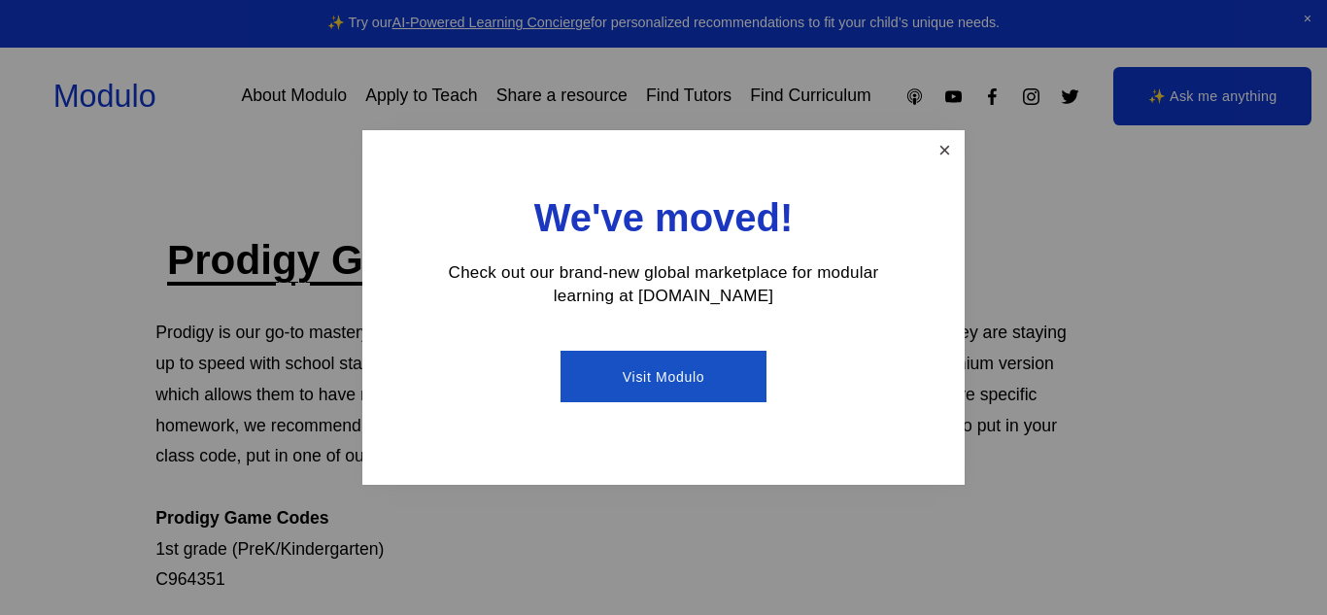
click at [943, 154] on link "Close" at bounding box center [945, 150] width 34 height 34
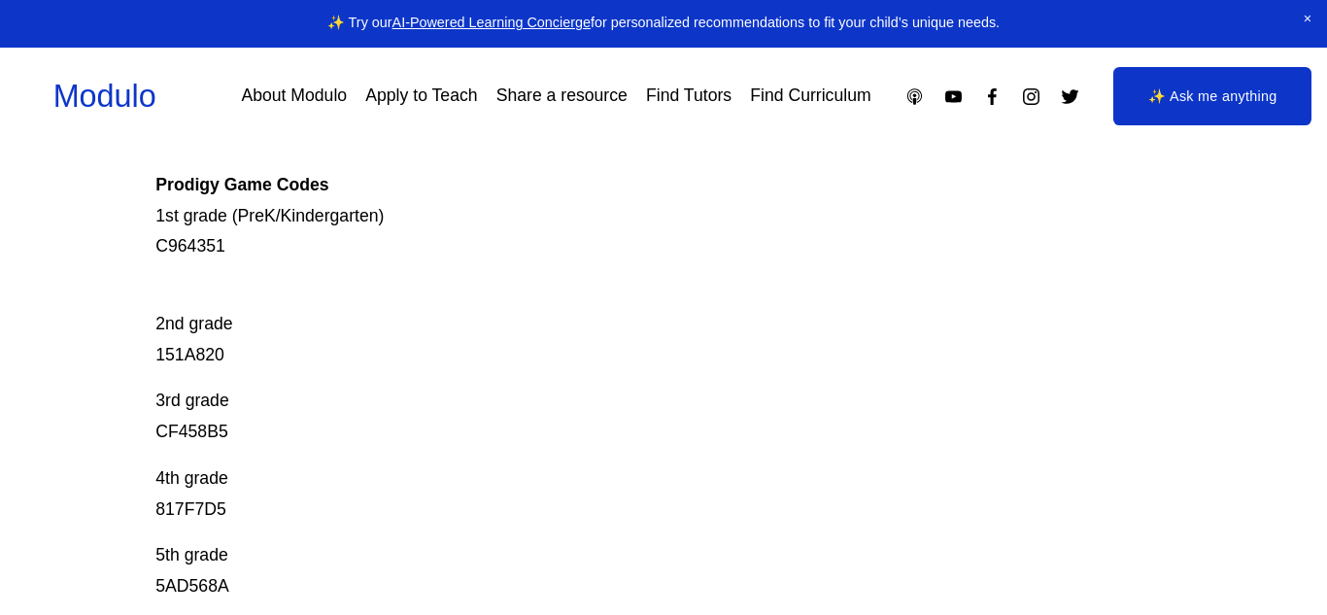
scroll to position [337, 0]
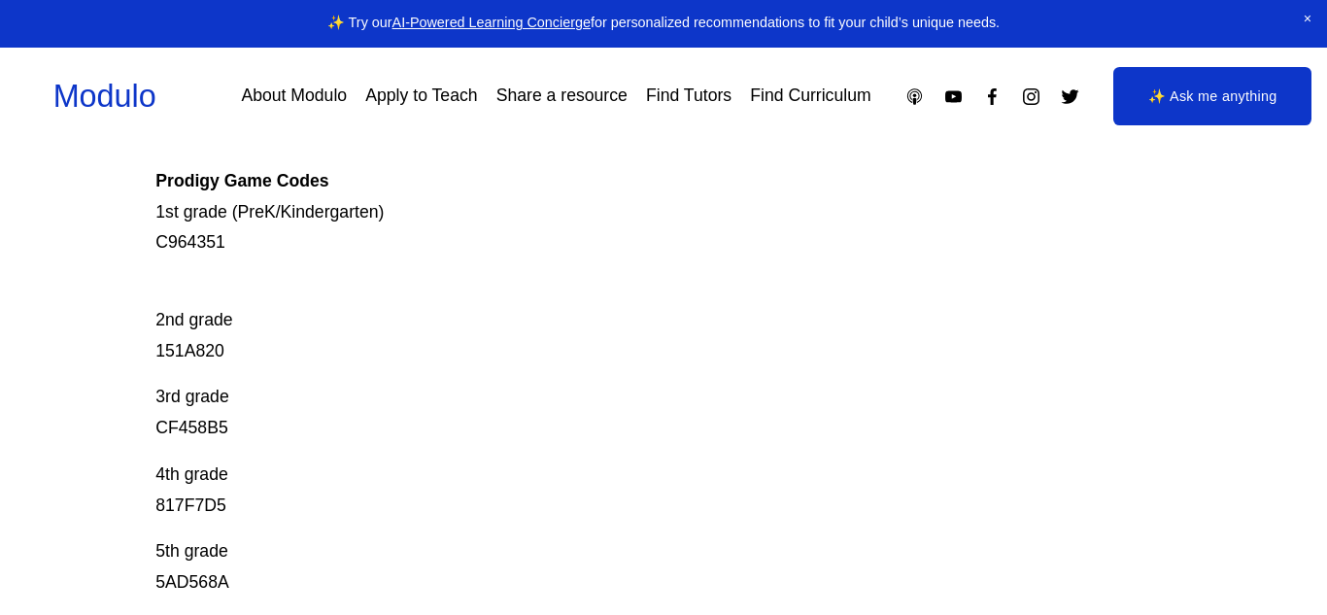
click at [398, 503] on p "4th grade 817F7D5" at bounding box center [611, 490] width 913 height 62
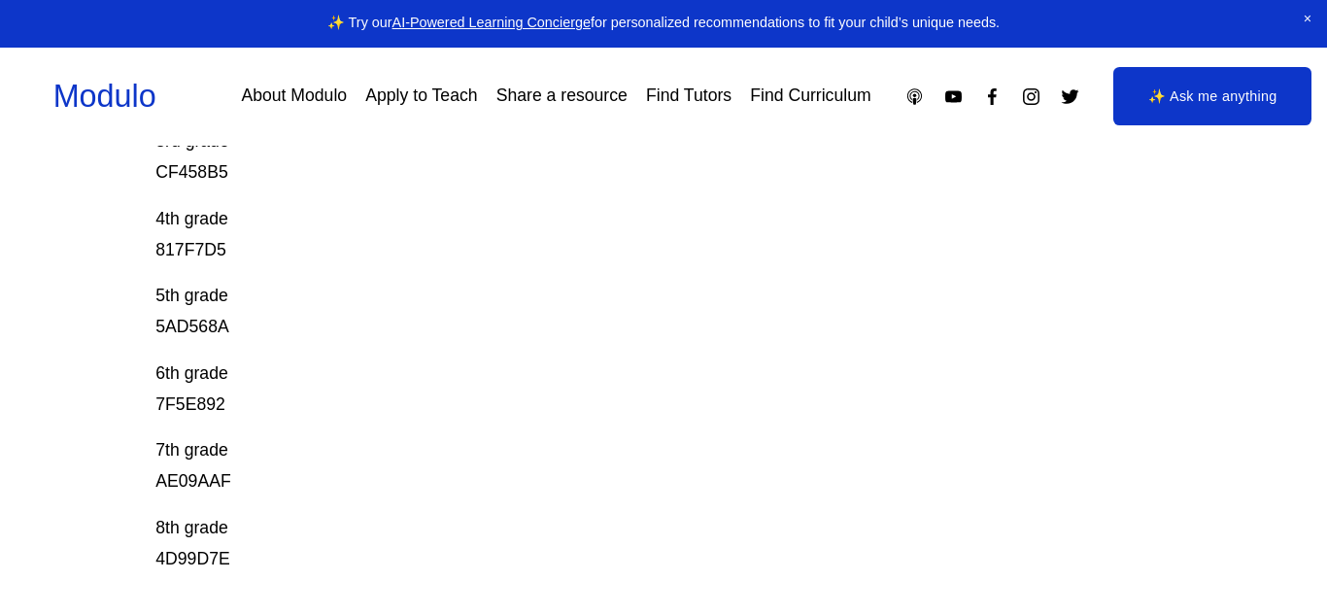
scroll to position [0, 0]
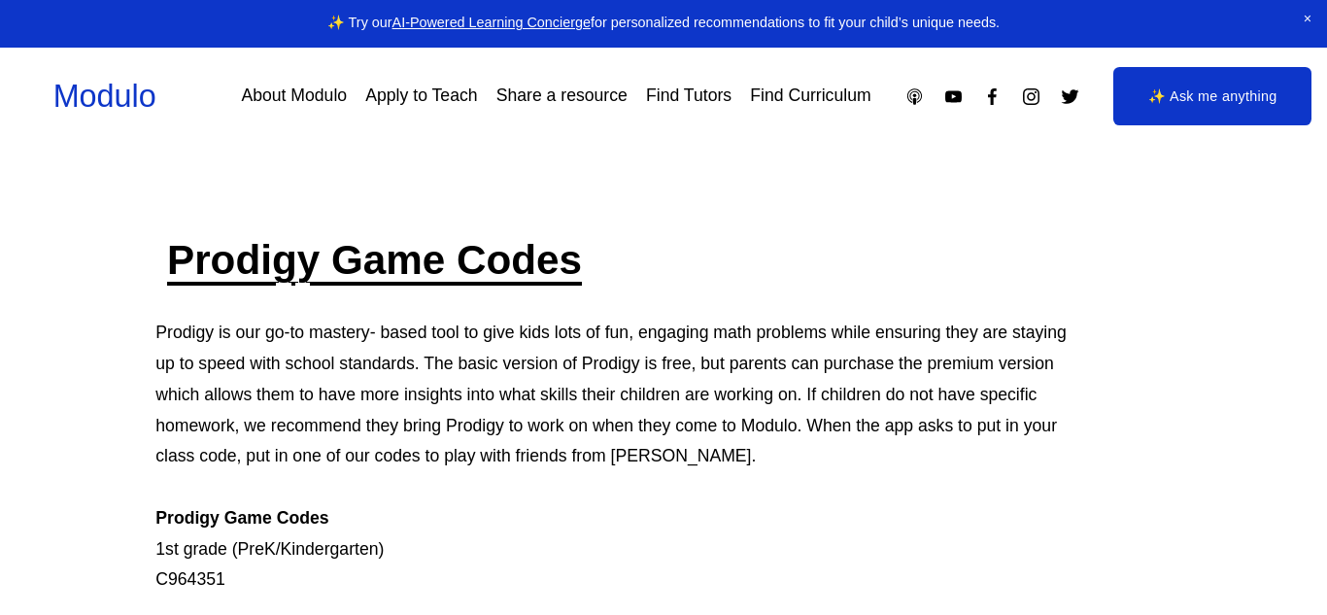
click at [378, 84] on link "Apply to Teach" at bounding box center [421, 97] width 112 height 34
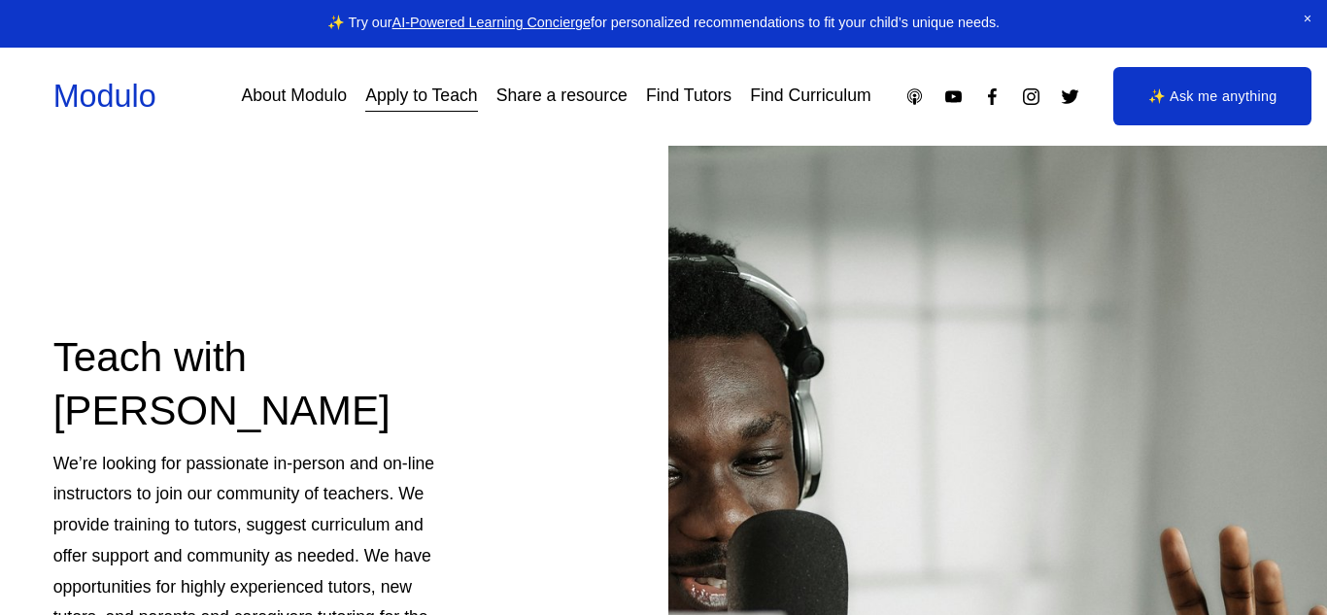
click at [709, 91] on link "Find Tutors" at bounding box center [688, 97] width 85 height 34
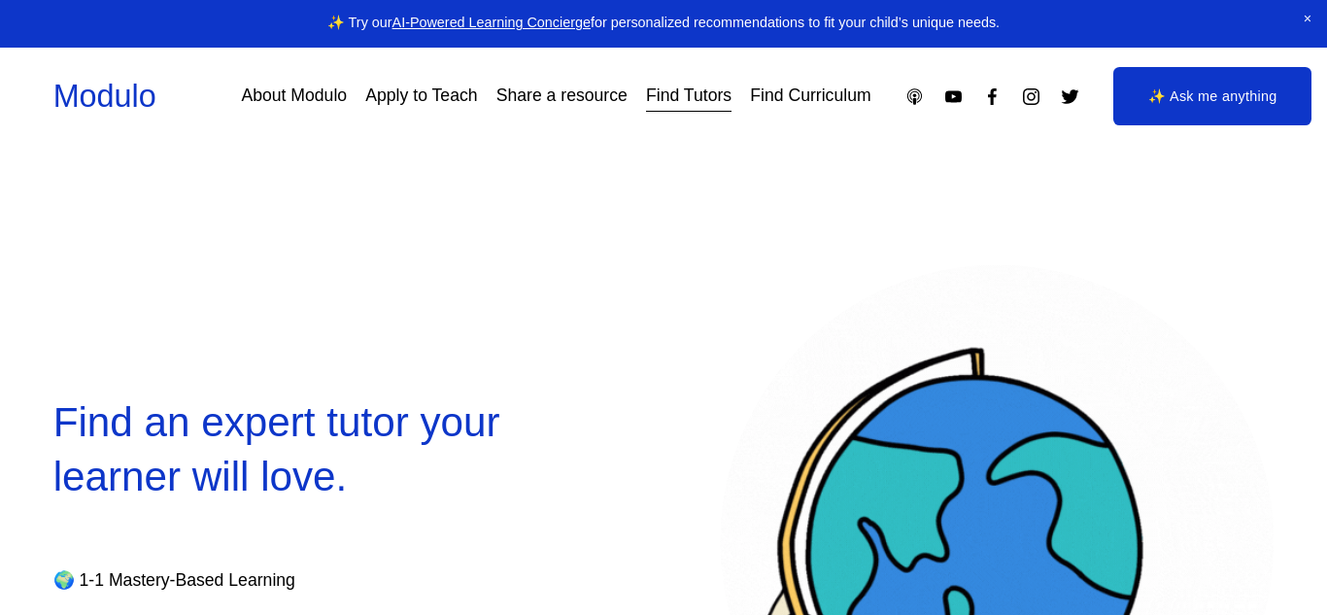
select select "**"
